Goal: Information Seeking & Learning: Learn about a topic

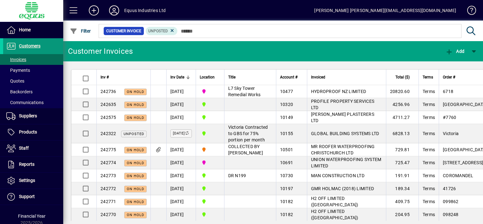
scroll to position [127, 0]
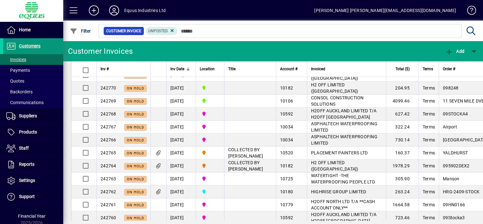
click at [38, 44] on span "Customers" at bounding box center [30, 45] width 22 height 5
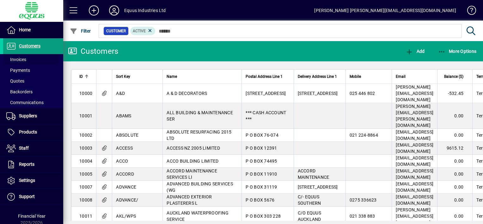
click at [25, 60] on span "Invoices" at bounding box center [16, 59] width 20 height 5
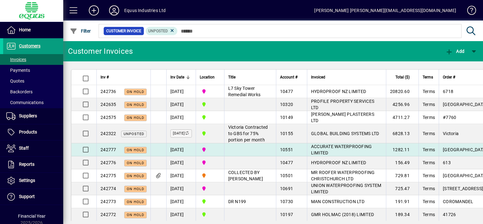
click at [259, 156] on td at bounding box center [250, 149] width 52 height 13
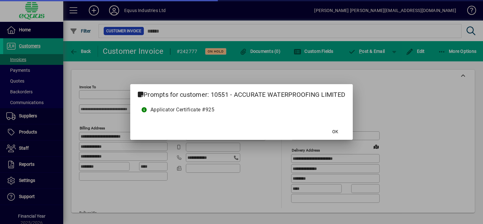
type input "**********"
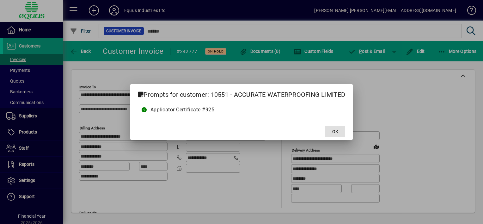
click at [342, 130] on span at bounding box center [335, 131] width 20 height 15
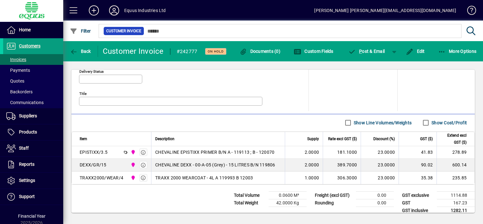
scroll to position [316, 0]
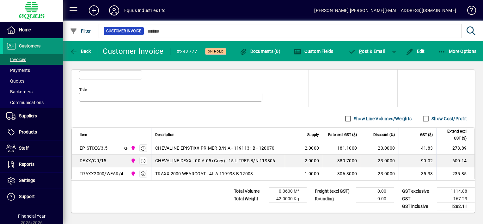
click at [35, 46] on span "Customers" at bounding box center [30, 45] width 22 height 5
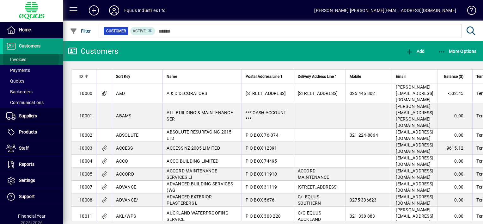
click at [24, 59] on span "Invoices" at bounding box center [16, 59] width 20 height 5
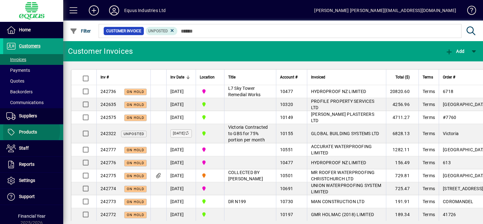
click at [30, 130] on span "Products" at bounding box center [28, 131] width 18 height 5
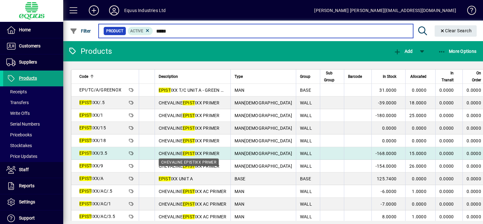
type input "*****"
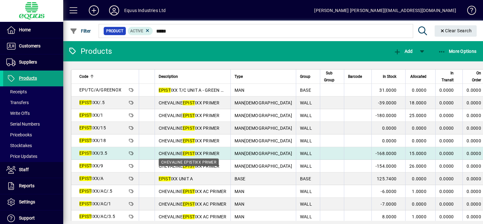
click at [205, 152] on span "CHEVALINE EPIST IXX PRIMER" at bounding box center [189, 153] width 61 height 5
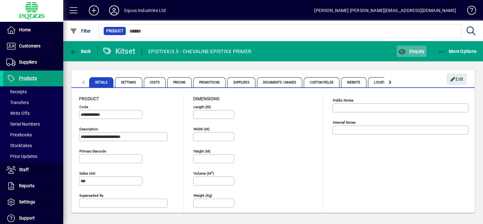
click at [407, 50] on span "Enquiry" at bounding box center [412, 51] width 26 height 5
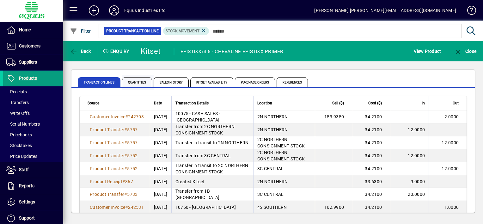
click at [140, 81] on span "Quantities" at bounding box center [137, 82] width 30 height 10
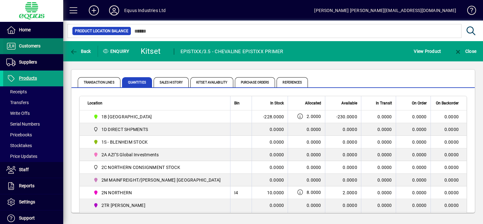
click at [30, 46] on span "Customers" at bounding box center [30, 45] width 22 height 5
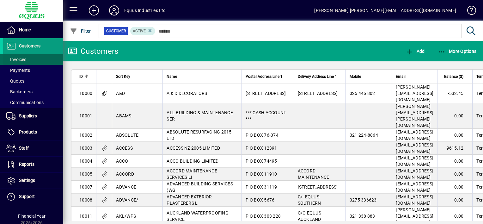
click at [25, 59] on span "Invoices" at bounding box center [16, 59] width 20 height 5
